Goal: Information Seeking & Learning: Find specific fact

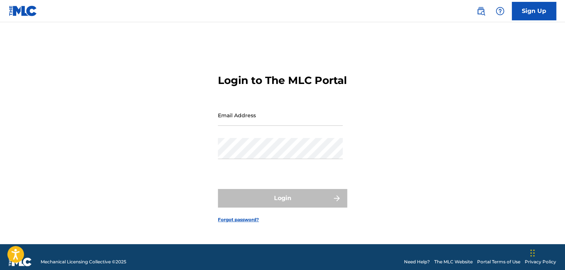
click at [476, 17] on div "Sign Up" at bounding box center [512, 11] width 87 height 18
click at [480, 12] on img at bounding box center [481, 11] width 9 height 9
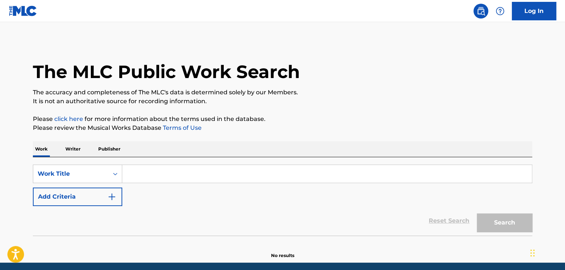
click at [83, 149] on div "Work Writer Publisher" at bounding box center [283, 149] width 500 height 16
click at [78, 147] on p "Writer" at bounding box center [73, 149] width 20 height 16
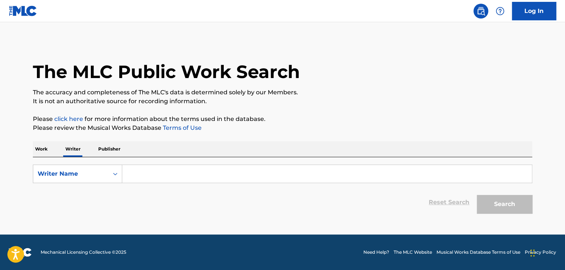
click at [143, 175] on input "Search Form" at bounding box center [327, 174] width 410 height 18
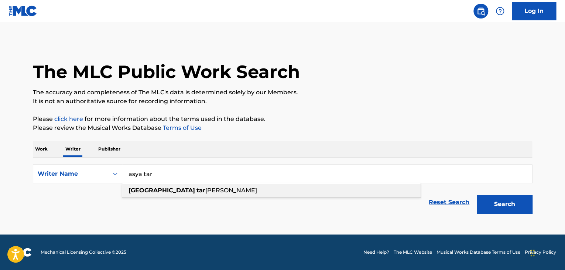
click at [205, 190] on span "[PERSON_NAME]" at bounding box center [231, 190] width 52 height 7
type input "[PERSON_NAME]"
